Goal: Task Accomplishment & Management: Use online tool/utility

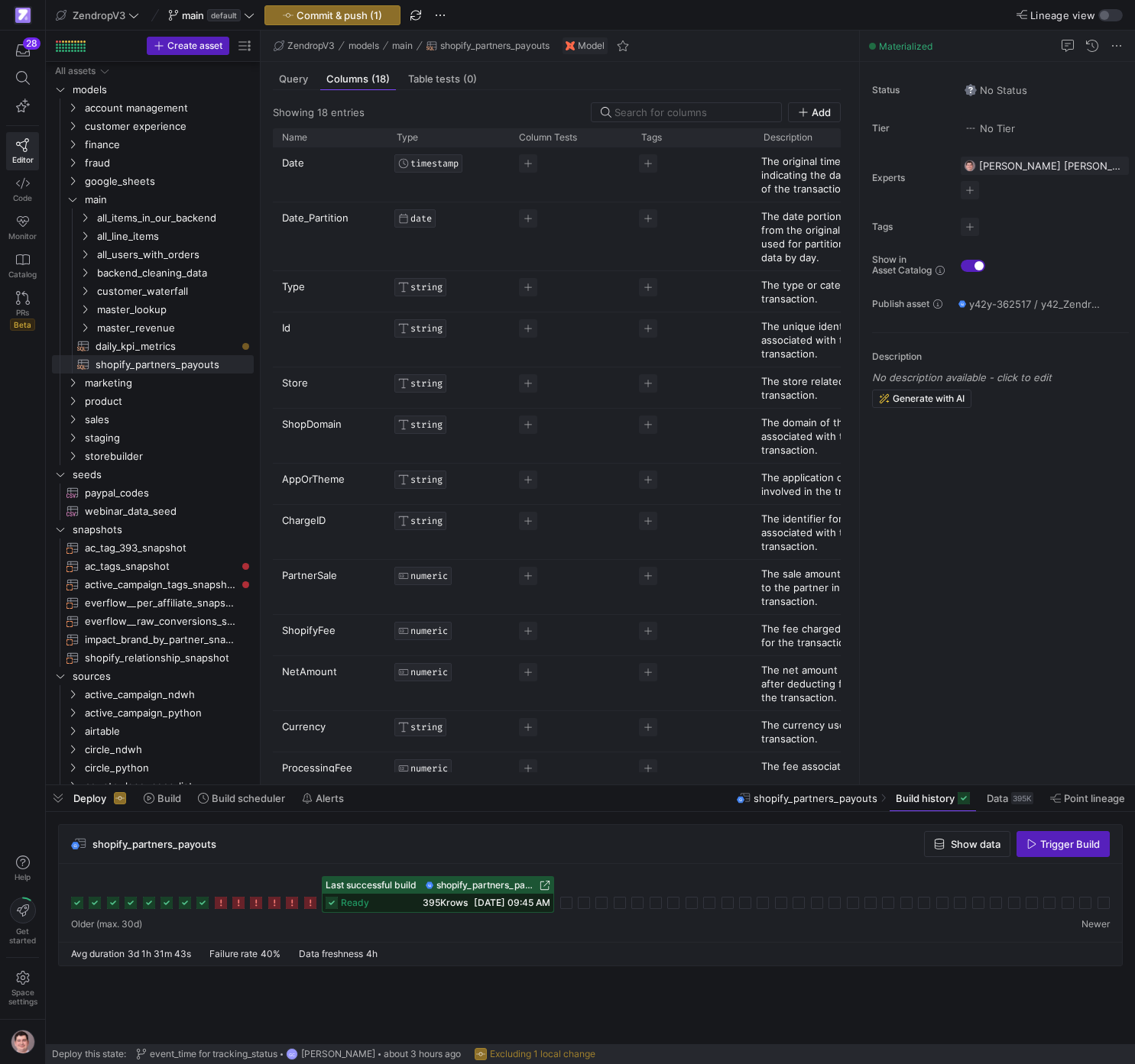
scroll to position [69, 0]
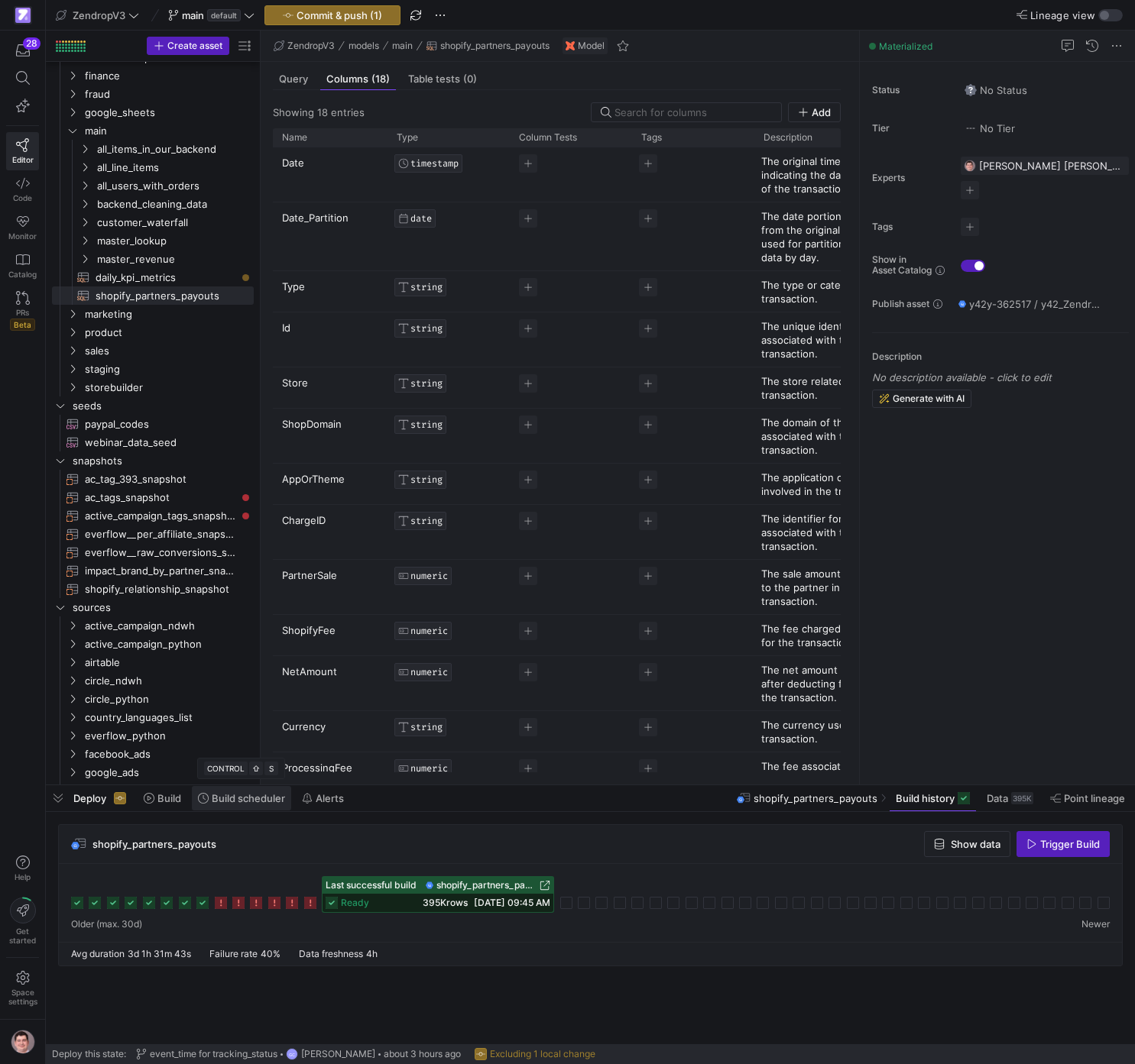
click at [211, 801] on span "Build scheduler" at bounding box center [242, 798] width 87 height 12
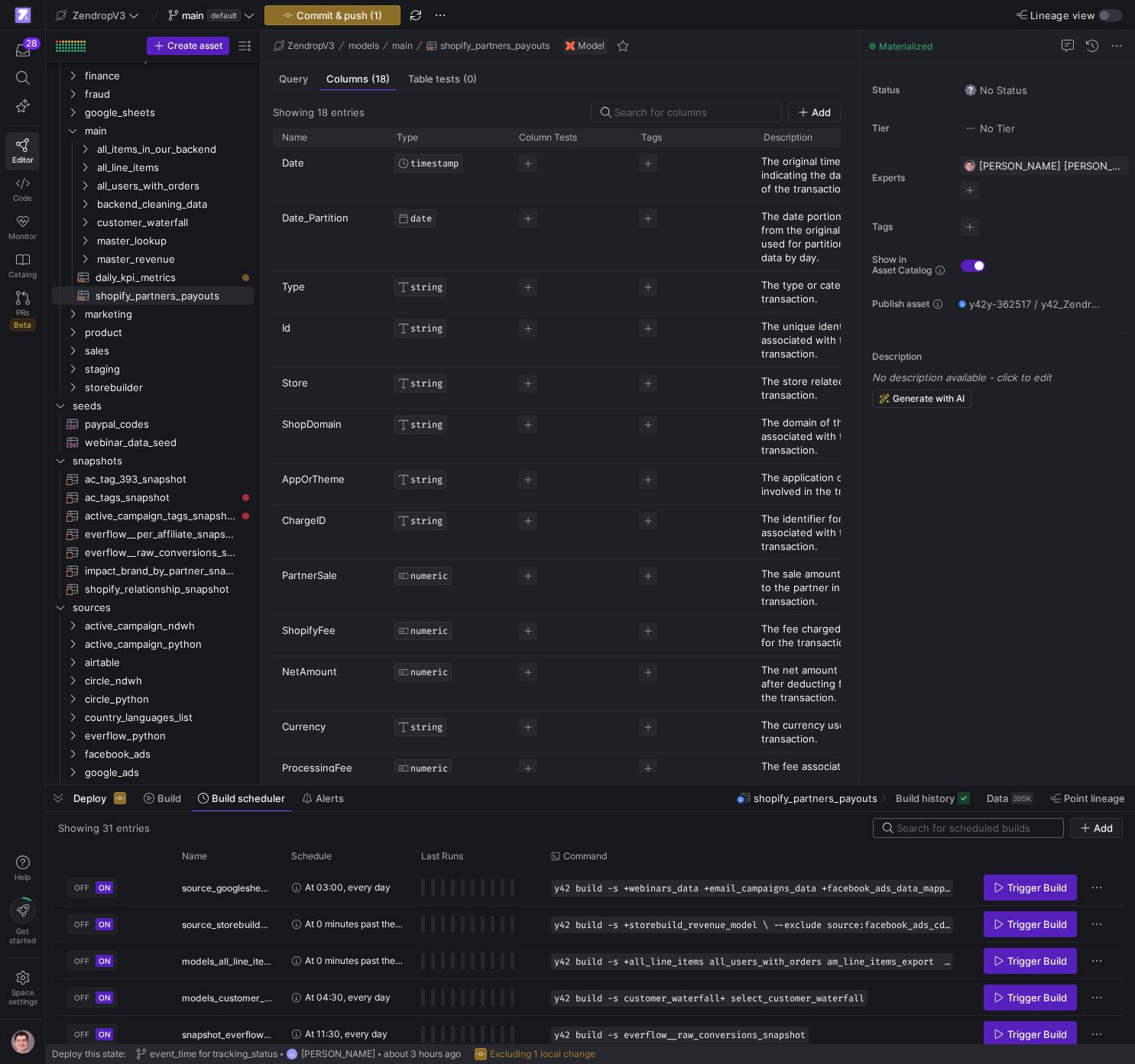
click at [958, 829] on input at bounding box center [975, 829] width 157 height 12
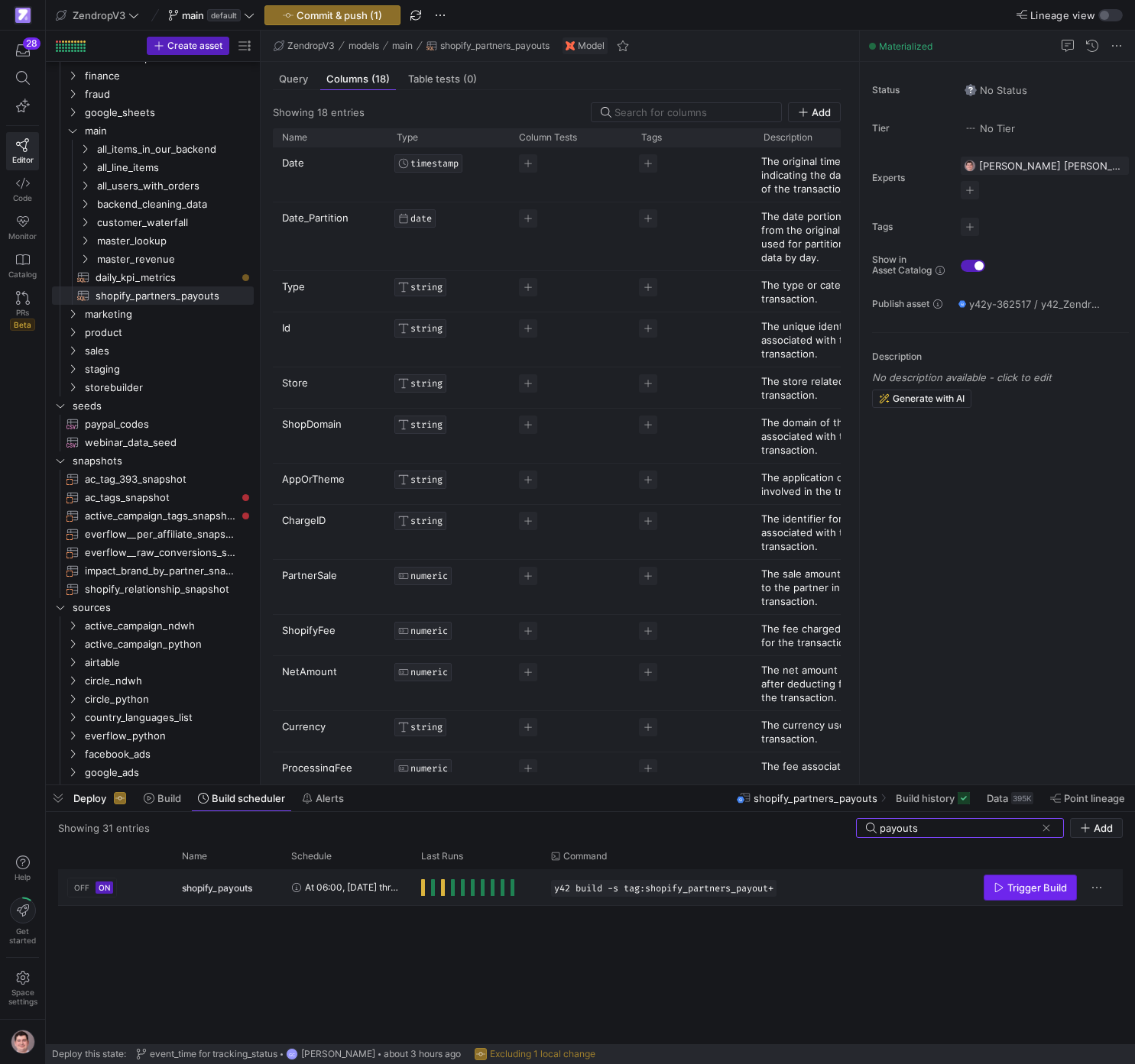
type input "payouts"
click at [1020, 884] on span "Trigger Build" at bounding box center [1037, 888] width 60 height 12
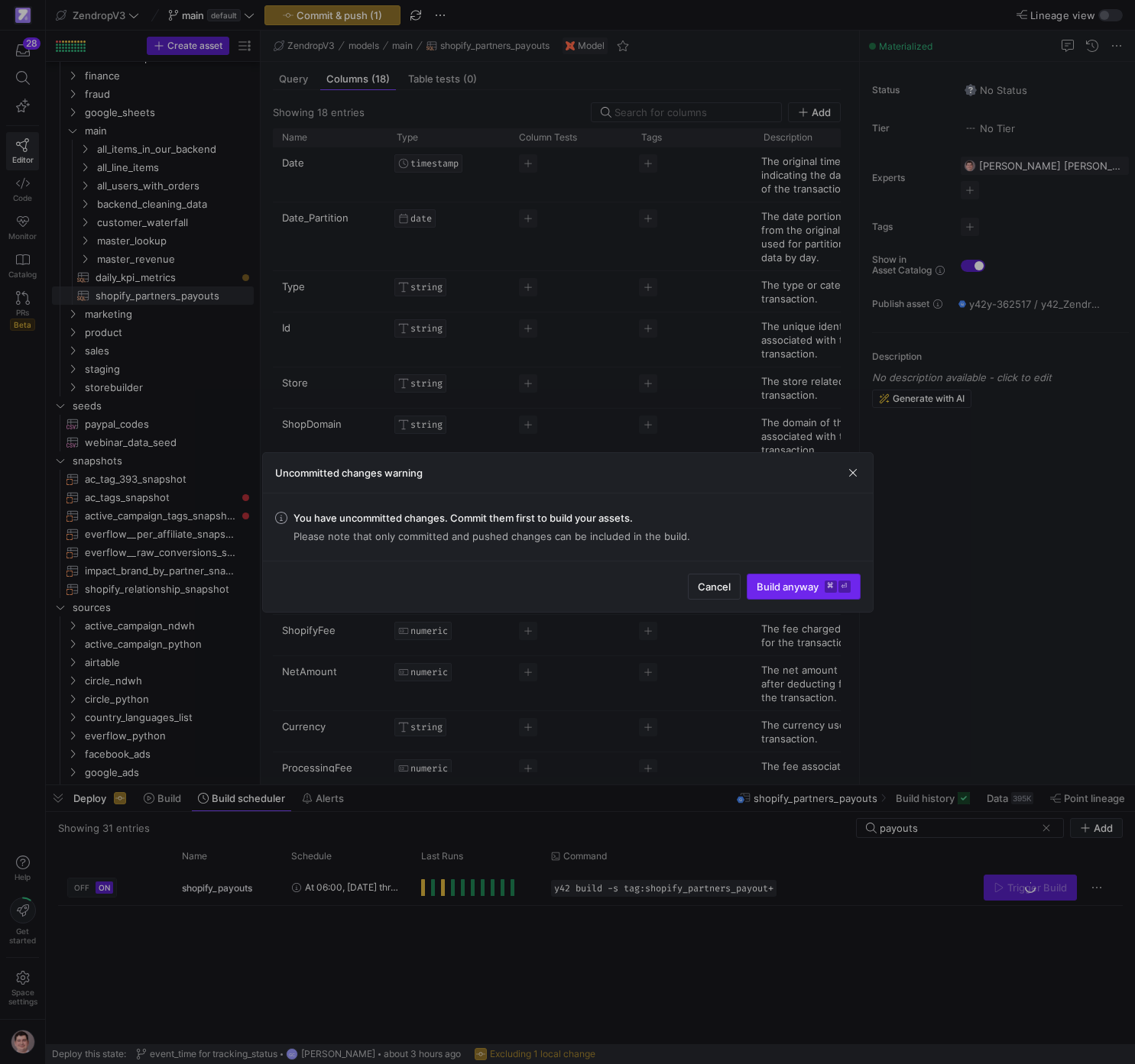
click at [817, 581] on span "Build anyway ⌘ ⏎" at bounding box center [803, 587] width 94 height 12
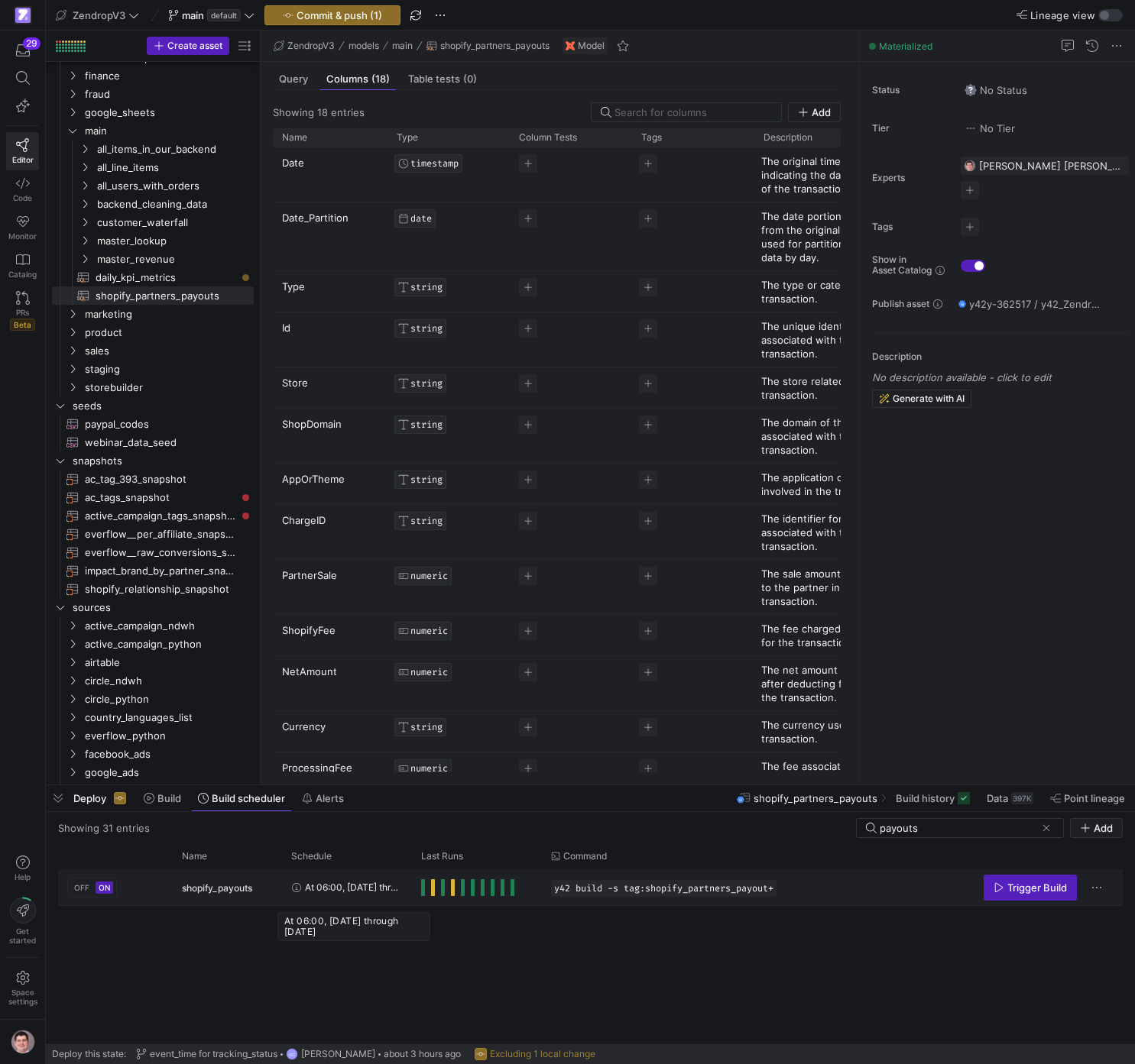
click at [369, 884] on span "At 06:00, [DATE] through [DATE]" at bounding box center [354, 887] width 98 height 36
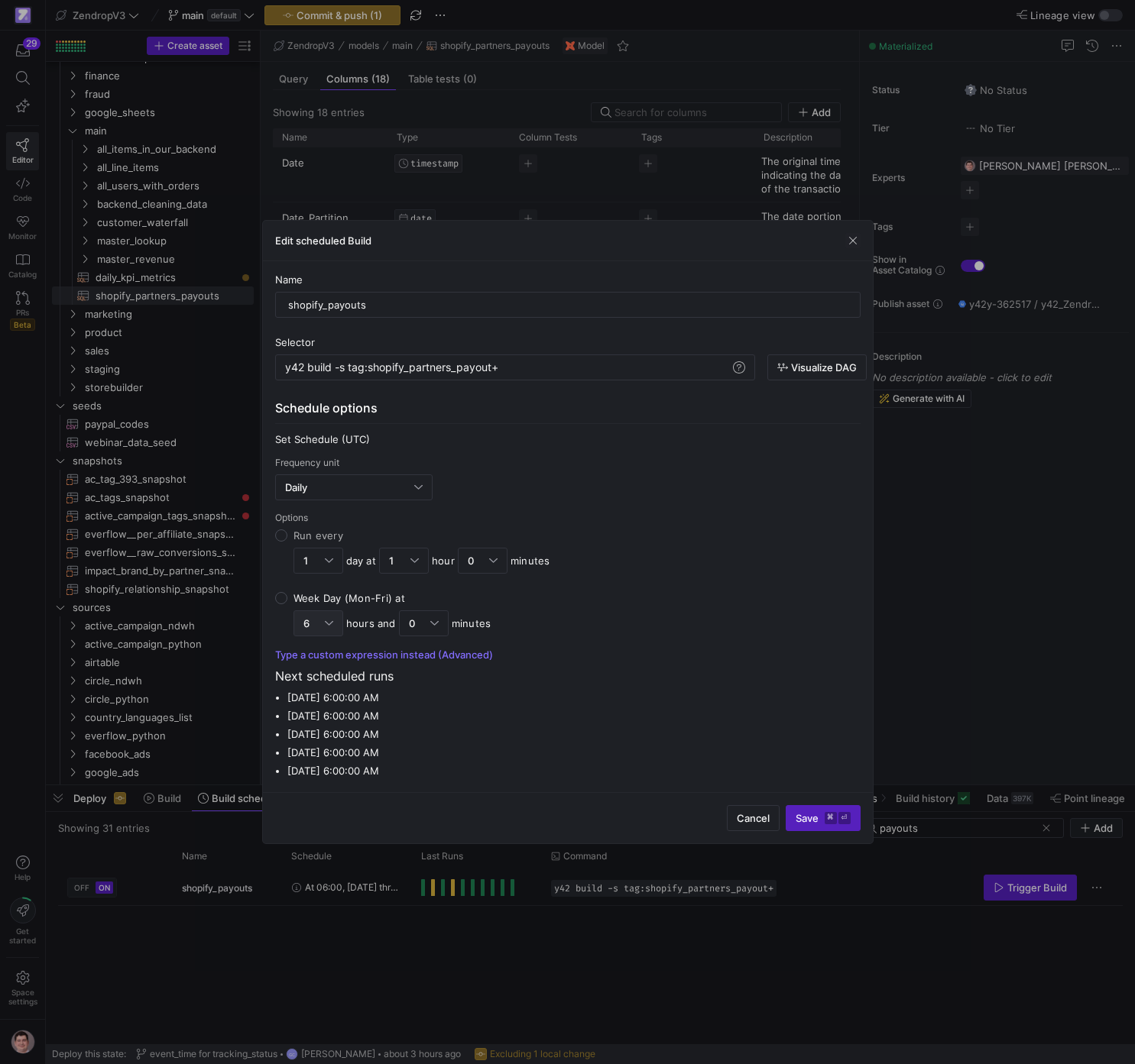
click at [331, 619] on div at bounding box center [328, 623] width 9 height 12
click at [287, 604] on input "Week Day (Mon-Fri) at 6 hours and 0 minutes" at bounding box center [281, 599] width 12 height 12
click at [322, 811] on span "8" at bounding box center [318, 812] width 36 height 12
click at [804, 822] on span "Save ⌘ ⏎" at bounding box center [823, 819] width 55 height 12
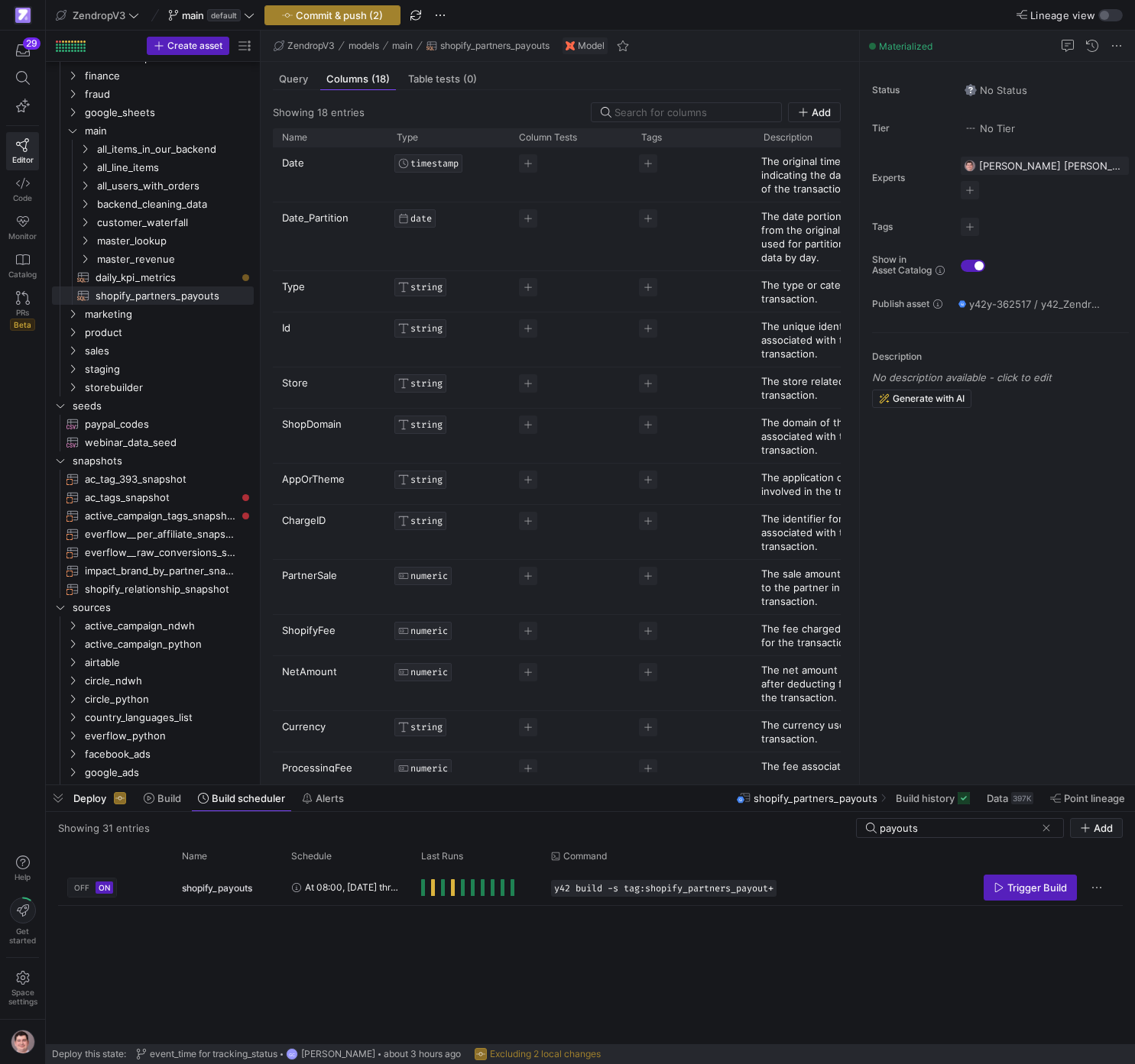
click at [319, 8] on span "button" at bounding box center [332, 15] width 135 height 19
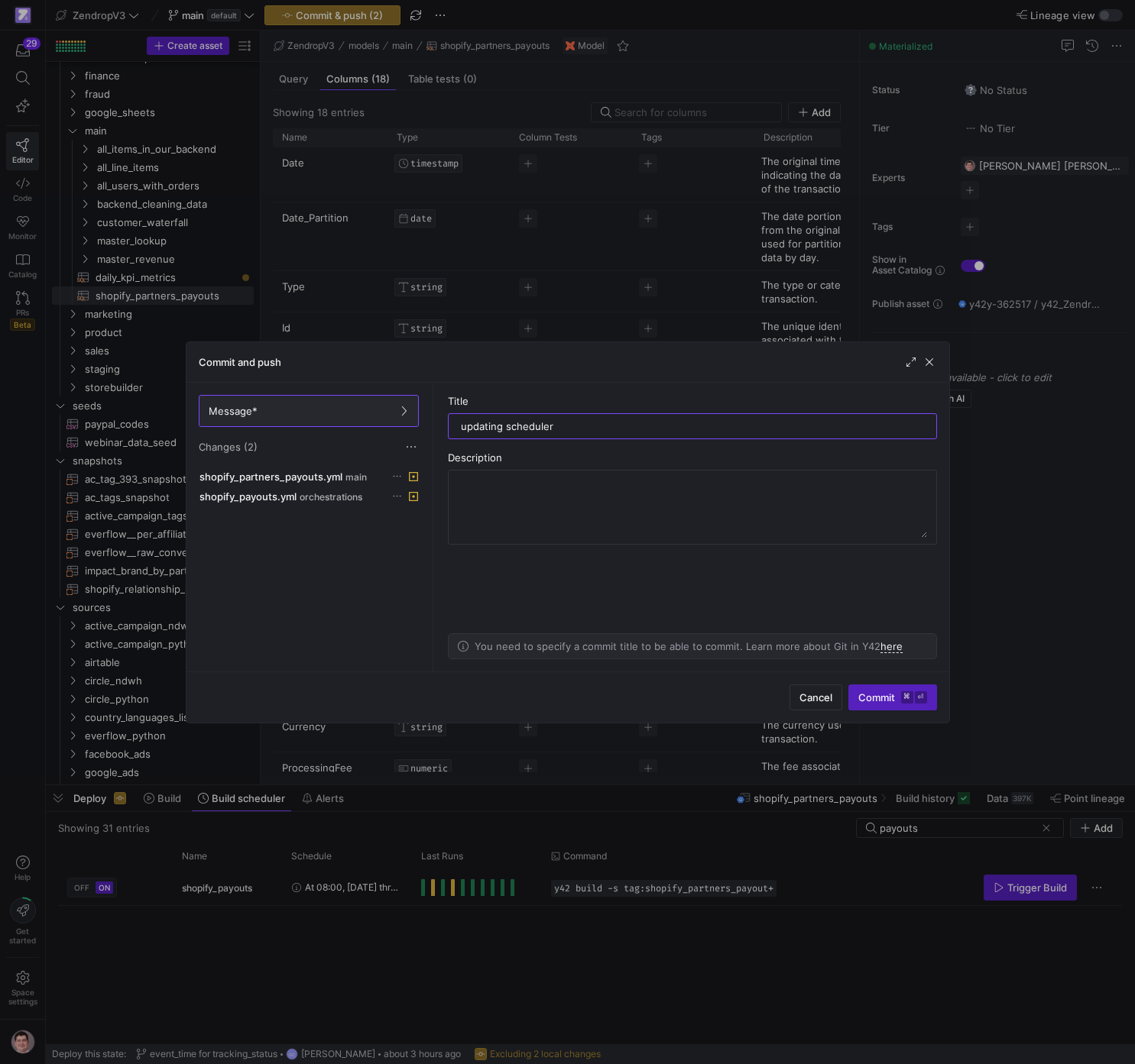
type input "updating scheduler"
